Goal: Information Seeking & Learning: Learn about a topic

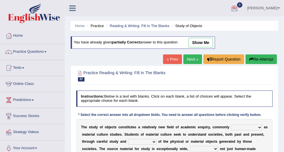
scroll to position [105, 0]
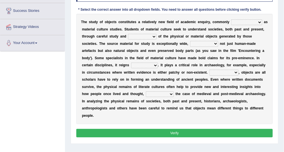
click at [233, 23] on select "subject to compared with across from referred to" at bounding box center [246, 22] width 31 height 6
select select "referred to"
click at [231, 19] on select "subject to compared with across from referred to" at bounding box center [246, 22] width 31 height 6
click at [128, 34] on select "experiment modification consumption observation" at bounding box center [142, 37] width 28 height 6
select select "experiment"
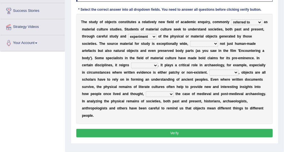
click at [128, 34] on select "experiment modification consumption observation" at bounding box center [142, 37] width 28 height 6
click at [190, 42] on select "includes including included had included" at bounding box center [204, 44] width 28 height 6
select select "includes"
click at [190, 41] on select "includes including included had included" at bounding box center [204, 44] width 28 height 6
click at [158, 63] on select "at all supreme everywhere far and wide" at bounding box center [144, 66] width 27 height 6
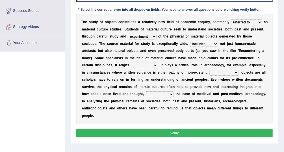
drag, startPoint x: 181, startPoint y: 58, endPoint x: 211, endPoint y: 59, distance: 30.8
click at [211, 59] on div "T h e s t u d y o f o b j e c t s c o n s t i t u t e s a r e l a t i v e l y n…" at bounding box center [174, 69] width 197 height 110
click at [158, 63] on select "at all supreme everywhere far and wide" at bounding box center [144, 66] width 27 height 6
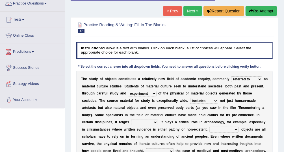
scroll to position [60, 0]
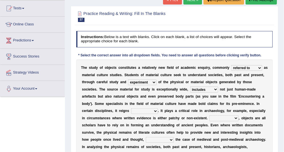
drag, startPoint x: 218, startPoint y: 71, endPoint x: 225, endPoint y: 93, distance: 23.7
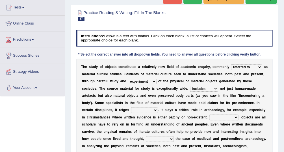
click at [158, 108] on select "at all supreme everywhere far and wide" at bounding box center [144, 111] width 27 height 6
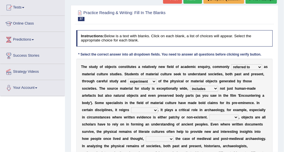
select select "supreme"
click at [158, 108] on select "at all supreme everywhere far and wide" at bounding box center [144, 111] width 27 height 6
click at [209, 117] on select "By no means In this way In such cases In essence" at bounding box center [223, 118] width 29 height 6
select select "In essence"
click at [209, 115] on select "By no means In this way In such cases In essence" at bounding box center [223, 118] width 29 height 6
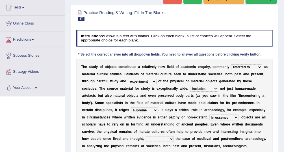
click at [174, 136] on select "as long as as if as a result of as in" at bounding box center [160, 139] width 28 height 6
select select "as if"
click at [174, 136] on select "as long as as if as a result of as in" at bounding box center [160, 139] width 28 height 6
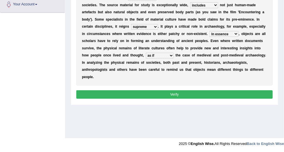
click at [176, 90] on button "Verify" at bounding box center [174, 94] width 197 height 8
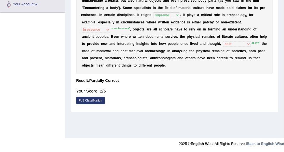
scroll to position [39, 0]
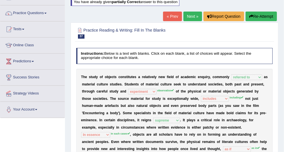
drag, startPoint x: 231, startPoint y: 73, endPoint x: 257, endPoint y: 78, distance: 26.2
click at [257, 78] on div "T h e s t u d y o f o b j e c t s c o n s t i t u t e s a r e l a t i v e l y n…" at bounding box center [174, 124] width 197 height 110
click at [167, 97] on b "e" at bounding box center [168, 99] width 2 height 4
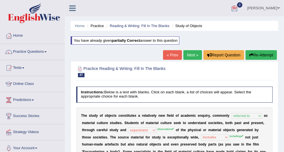
scroll to position [105, 0]
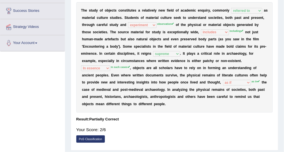
click at [184, 136] on div "PoS Classification" at bounding box center [174, 140] width 197 height 8
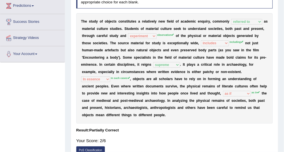
scroll to position [94, 0]
drag, startPoint x: 218, startPoint y: 80, endPoint x: 226, endPoint y: 81, distance: 7.5
click at [226, 81] on div "T h e s t u d y o f o b j e c t s c o n s t i t u t e s a r e l a t i v e l y n…" at bounding box center [174, 68] width 197 height 110
click at [140, 36] on div "T h e s t u d y o f o b j e c t s c o n s t i t u t e s a r e l a t i v e l y n…" at bounding box center [174, 68] width 197 height 110
click at [166, 47] on div "T h e s t u d y o f o b j e c t s c o n s t i t u t e s a r e l a t i v e l y n…" at bounding box center [174, 68] width 197 height 110
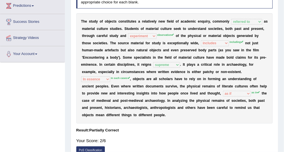
click at [144, 38] on div "T h e s t u d y o f o b j e c t s c o n s t i t u t e s a r e l a t i v e l y n…" at bounding box center [174, 68] width 197 height 110
click at [227, 49] on b "o" at bounding box center [228, 50] width 2 height 4
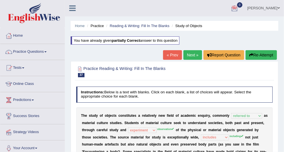
click at [199, 54] on link "Next »" at bounding box center [192, 55] width 19 height 10
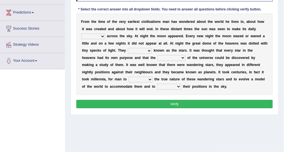
scroll to position [84, 0]
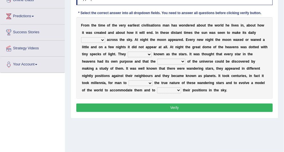
drag, startPoint x: 87, startPoint y: 24, endPoint x: 85, endPoint y: 30, distance: 5.8
click at [85, 30] on div "F r o m t h e t i m e o f t h e v e r y e a r l i e s t c i v i l i s a t i o n…" at bounding box center [174, 58] width 197 height 82
click at [105, 37] on select "plan level journey line" at bounding box center [93, 40] width 24 height 6
select select "journey"
click at [105, 37] on select "plan level journey line" at bounding box center [93, 40] width 24 height 6
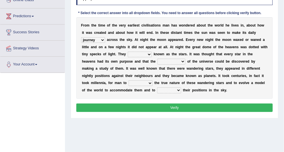
click at [105, 37] on select "plan level journey line" at bounding box center [93, 40] width 24 height 6
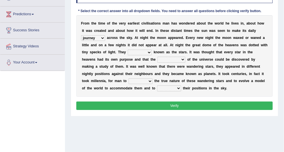
drag, startPoint x: 120, startPoint y: 80, endPoint x: 125, endPoint y: 61, distance: 20.4
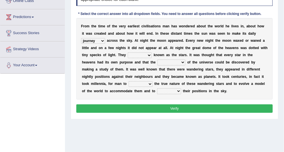
click at [128, 53] on select "are well become became" at bounding box center [140, 56] width 24 height 6
select select "are"
click at [128, 53] on select "are well become became" at bounding box center [140, 56] width 24 height 6
click at [157, 64] on select "stories secrets views imaginations" at bounding box center [171, 63] width 28 height 6
select select "secrets"
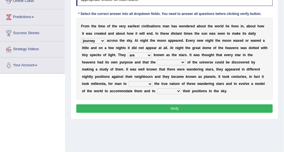
click at [157, 60] on select "stories secrets views imaginations" at bounding box center [171, 63] width 28 height 6
click at [211, 73] on div "F r o m t h e t i m e o f t h e v e r y e a r l i e s t c i v i l i s a t i o n…" at bounding box center [174, 59] width 197 height 82
click at [221, 72] on div "F r o m t h e t i m e o f t h e v e r y e a r l i e s t c i v i l i s a t i o n…" at bounding box center [174, 59] width 197 height 82
click at [152, 81] on select "distort discuss charge determine" at bounding box center [140, 84] width 24 height 6
select select "determine"
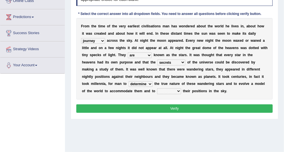
click at [152, 81] on select "distort discuss charge determine" at bounding box center [140, 84] width 24 height 6
click at [181, 88] on select "draw predict dictate save" at bounding box center [169, 91] width 24 height 6
select select "predict"
click at [181, 88] on select "draw predict dictate save" at bounding box center [169, 91] width 24 height 6
click at [225, 109] on button "Verify" at bounding box center [174, 108] width 197 height 8
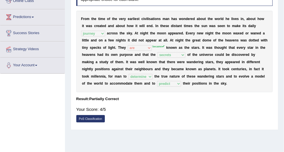
scroll to position [0, 0]
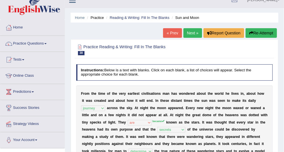
drag, startPoint x: 221, startPoint y: 125, endPoint x: 219, endPoint y: 130, distance: 5.5
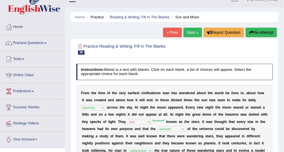
click at [65, 99] on div "Home Practice Questions Speaking Practice Read Aloud Repeat Sentence Describe I…" at bounding box center [32, 83] width 73 height 129
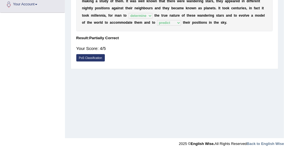
scroll to position [39, 0]
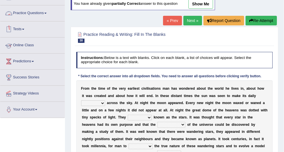
click at [34, 17] on link "Practice Questions" at bounding box center [32, 12] width 64 height 14
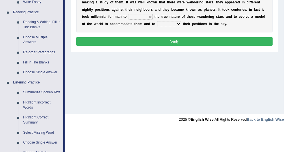
scroll to position [167, 0]
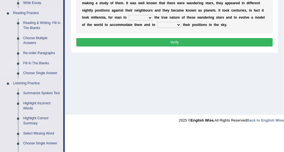
click at [26, 63] on link "Fill In The Blanks" at bounding box center [42, 63] width 43 height 10
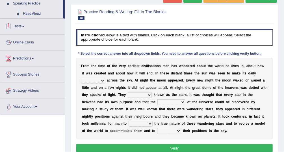
scroll to position [130, 0]
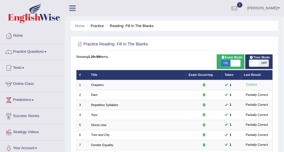
click at [236, 62] on span at bounding box center [235, 63] width 10 height 7
checkbox input "false"
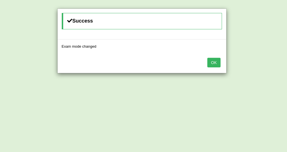
click at [211, 64] on button "OK" at bounding box center [214, 63] width 13 height 10
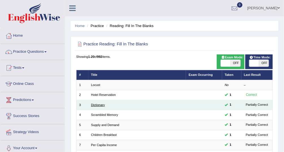
click at [99, 106] on link "Dictionary" at bounding box center [98, 104] width 14 height 3
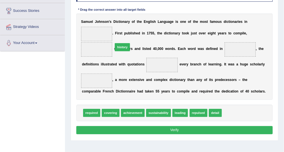
drag, startPoint x: 223, startPoint y: 111, endPoint x: 96, endPoint y: 34, distance: 148.5
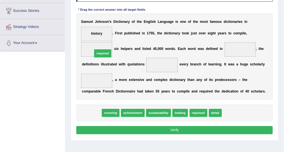
drag, startPoint x: 89, startPoint y: 114, endPoint x: 102, endPoint y: 44, distance: 71.2
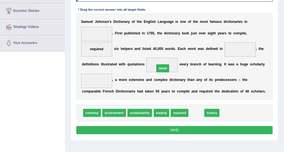
drag, startPoint x: 189, startPoint y: 112, endPoint x: 150, endPoint y: 60, distance: 65.5
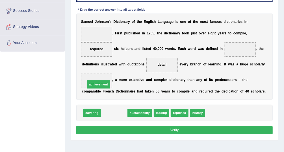
drag, startPoint x: 115, startPoint y: 112, endPoint x: 97, endPoint y: 78, distance: 38.3
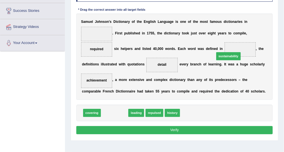
drag, startPoint x: 114, startPoint y: 109, endPoint x: 248, endPoint y: 42, distance: 149.6
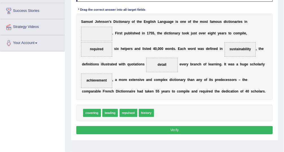
click at [185, 127] on button "Verify" at bounding box center [174, 130] width 197 height 8
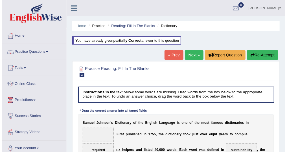
scroll to position [105, 0]
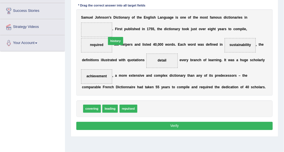
drag, startPoint x: 142, startPoint y: 108, endPoint x: 101, endPoint y: 23, distance: 95.0
click at [138, 125] on button "Verify" at bounding box center [174, 126] width 197 height 8
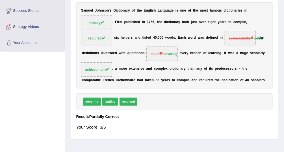
click at [161, 90] on div "Instructions: In the text below some words are missing. Drag words from the box…" at bounding box center [174, 58] width 199 height 158
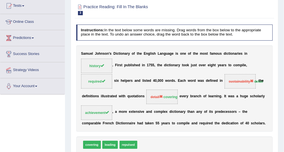
drag, startPoint x: 176, startPoint y: 98, endPoint x: 177, endPoint y: 121, distance: 23.2
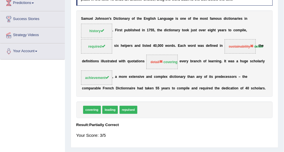
drag, startPoint x: 176, startPoint y: 86, endPoint x: 175, endPoint y: 72, distance: 13.6
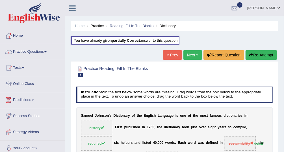
click at [188, 55] on link "Next »" at bounding box center [192, 55] width 19 height 10
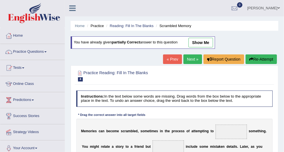
scroll to position [105, 0]
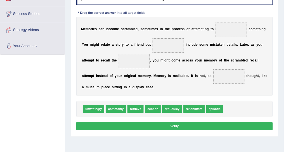
drag, startPoint x: 139, startPoint y: 77, endPoint x: 141, endPoint y: 65, distance: 12.1
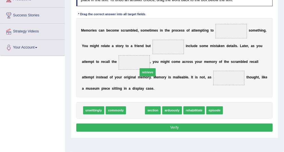
drag, startPoint x: 129, startPoint y: 109, endPoint x: 146, endPoint y: 47, distance: 64.3
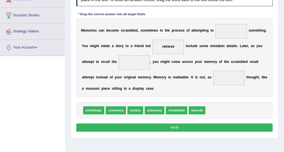
drag, startPoint x: 172, startPoint y: 76, endPoint x: 179, endPoint y: 65, distance: 13.1
drag, startPoint x: 176, startPoint y: 82, endPoint x: 245, endPoint y: -13, distance: 118.0
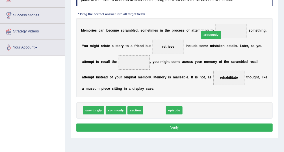
drag, startPoint x: 154, startPoint y: 109, endPoint x: 218, endPoint y: 40, distance: 93.3
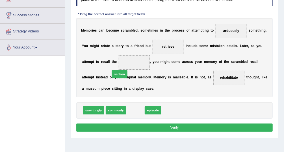
drag, startPoint x: 123, startPoint y: 108, endPoint x: 111, endPoint y: 60, distance: 49.8
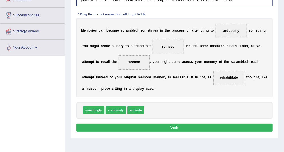
click at [114, 126] on button "Verify" at bounding box center [174, 128] width 197 height 8
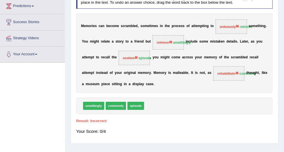
drag, startPoint x: 161, startPoint y: 98, endPoint x: 160, endPoint y: 86, distance: 12.5
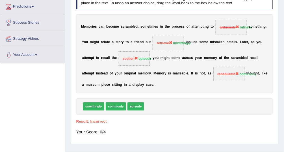
scroll to position [0, 0]
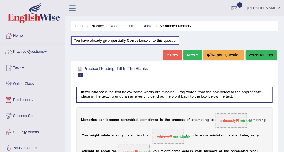
click at [257, 57] on button "Re-Attempt" at bounding box center [260, 55] width 31 height 10
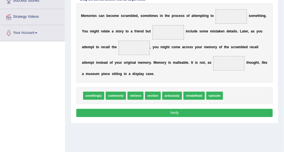
scroll to position [115, 0]
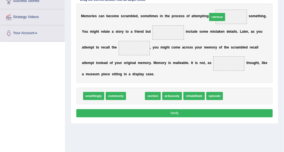
drag, startPoint x: 136, startPoint y: 95, endPoint x: 232, endPoint y: 2, distance: 133.8
click at [232, 2] on div "Instructions: In the text below some words are missing. Drag words from the box…" at bounding box center [174, 47] width 199 height 148
drag, startPoint x: 131, startPoint y: 94, endPoint x: 238, endPoint y: 3, distance: 140.4
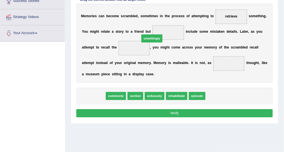
drag, startPoint x: 95, startPoint y: 95, endPoint x: 168, endPoint y: 20, distance: 104.6
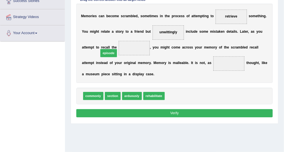
drag, startPoint x: 169, startPoint y: 93, endPoint x: 97, endPoint y: 41, distance: 88.3
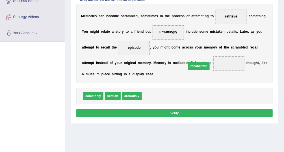
drag, startPoint x: 171, startPoint y: 81, endPoint x: 201, endPoint y: 59, distance: 37.7
click at [182, 110] on button "Verify" at bounding box center [174, 113] width 197 height 8
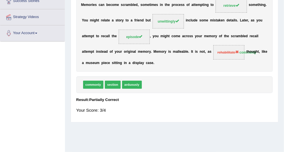
drag, startPoint x: 189, startPoint y: 48, endPoint x: 156, endPoint y: 82, distance: 47.3
click at [157, 84] on div "Instructions: In the text below some words are missing. Drag words from the box…" at bounding box center [174, 44] width 199 height 151
drag, startPoint x: 186, startPoint y: 53, endPoint x: 165, endPoint y: 82, distance: 36.4
click at [165, 82] on div "Instructions: In the text below some words are missing. Drag words from the box…" at bounding box center [174, 44] width 199 height 151
drag, startPoint x: 208, startPoint y: 51, endPoint x: 221, endPoint y: 52, distance: 13.1
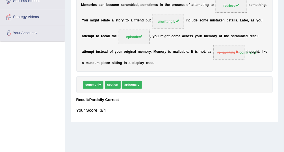
click at [221, 52] on div "M e m o r i e s c a n b e c o m e s c r a m b l e d , s o m e t i m e s i n t h…" at bounding box center [174, 31] width 197 height 79
click at [176, 52] on b "a" at bounding box center [177, 52] width 2 height 4
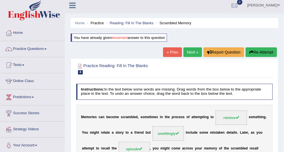
scroll to position [0, 0]
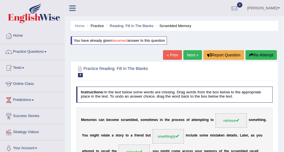
click at [193, 53] on link "Next »" at bounding box center [192, 55] width 19 height 10
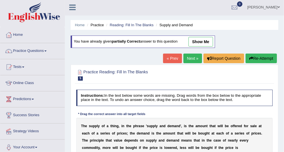
scroll to position [3, 0]
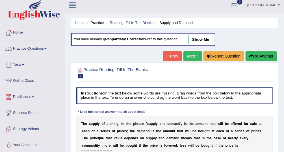
drag, startPoint x: 170, startPoint y: 76, endPoint x: 173, endPoint y: 87, distance: 11.5
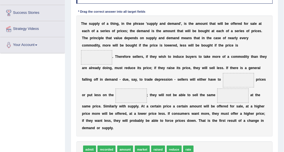
drag, startPoint x: 163, startPoint y: 86, endPoint x: 160, endPoint y: 79, distance: 7.2
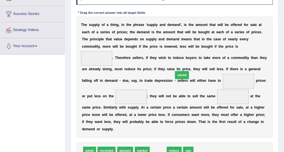
drag, startPoint x: 157, startPoint y: 142, endPoint x: 192, endPoint y: 39, distance: 108.8
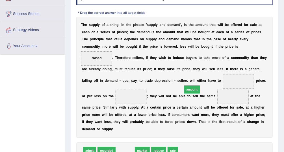
drag, startPoint x: 124, startPoint y: 142, endPoint x: 203, endPoint y: 70, distance: 106.7
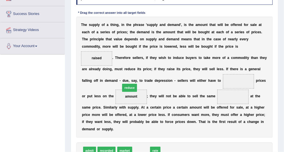
drag, startPoint x: 140, startPoint y: 145, endPoint x: 126, endPoint y: 71, distance: 75.5
drag, startPoint x: 189, startPoint y: 77, endPoint x: 112, endPoint y: 97, distance: 79.4
click at [112, 97] on div "T h e s u p p l y o f a t h i n g , i n t h e p h r a s e ' s u p p l y a n d d…" at bounding box center [174, 77] width 197 height 121
drag, startPoint x: 190, startPoint y: 80, endPoint x: 90, endPoint y: 99, distance: 102.5
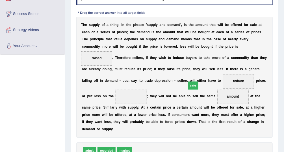
drag, startPoint x: 137, startPoint y: 142, endPoint x: 198, endPoint y: 74, distance: 91.8
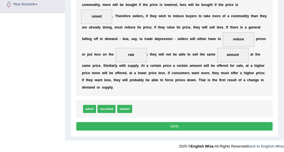
click at [182, 122] on button "Verify" at bounding box center [174, 126] width 197 height 8
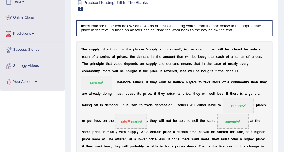
scroll to position [84, 0]
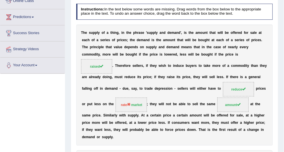
drag, startPoint x: 147, startPoint y: 88, endPoint x: 147, endPoint y: 114, distance: 26.5
